Goal: Transaction & Acquisition: Obtain resource

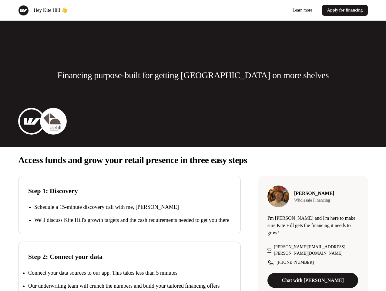
click at [193, 10] on div "Hey Kite Hill 👋 Learn more Apply for financing" at bounding box center [193, 10] width 386 height 21
click at [104, 10] on div "Hey Kite Hill 👋" at bounding box center [104, 10] width 173 height 11
click at [282, 10] on div "Learn more Apply for financing" at bounding box center [282, 10] width 173 height 11
click at [193, 75] on p "Financing purpose-built for getting [GEOGRAPHIC_DATA] on more shelves" at bounding box center [192, 75] width 271 height 12
click at [32, 121] on img at bounding box center [31, 121] width 24 height 24
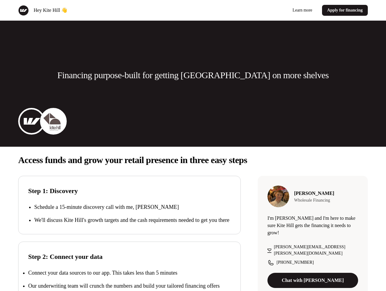
click at [53, 121] on img at bounding box center [53, 121] width 24 height 24
click at [193, 160] on p "Access funds and grow your retail presence in three easy steps" at bounding box center [193, 160] width 350 height 12
click at [130, 218] on p "We'll discuss Kite Hill's growth targets and the cash requirements needed to ge…" at bounding box center [132, 220] width 197 height 8
click at [130, 271] on div "Step 2: Connect your data Connect your data sources to our app. This takes less…" at bounding box center [129, 275] width 223 height 67
click at [130, 276] on p "Connect your data sources to our app. This takes less than 5 minutes" at bounding box center [102, 273] width 149 height 6
